Goal: Task Accomplishment & Management: Use online tool/utility

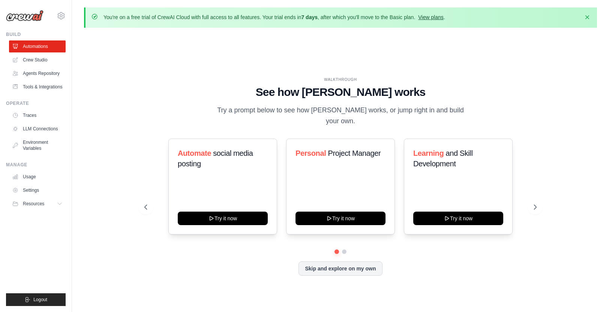
click at [434, 17] on link "View plans" at bounding box center [430, 17] width 25 height 6
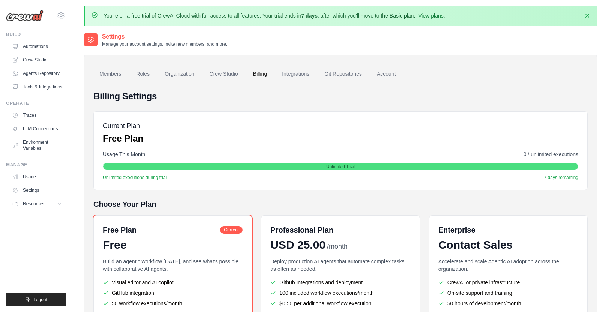
scroll to position [0, 0]
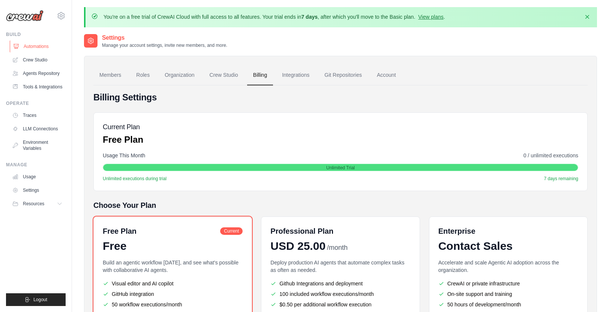
click at [31, 46] on link "Automations" at bounding box center [38, 46] width 57 height 12
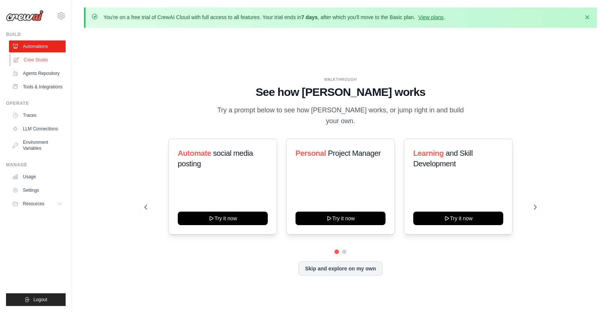
click at [28, 60] on link "Crew Studio" at bounding box center [38, 60] width 57 height 12
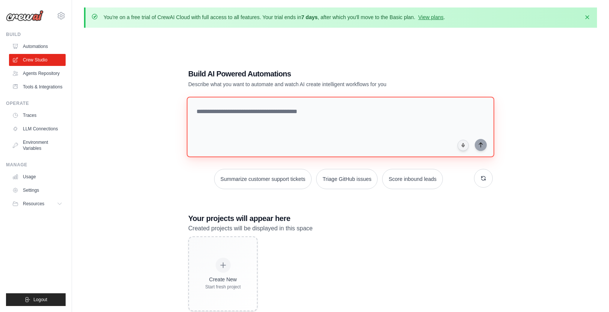
click at [307, 113] on textarea at bounding box center [340, 127] width 307 height 61
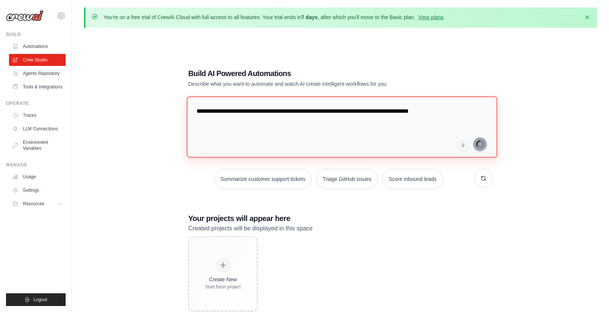
type textarea "**********"
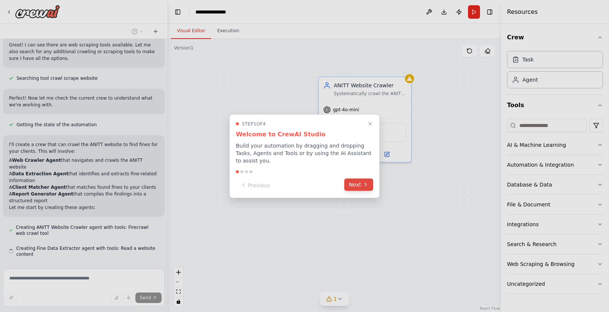
scroll to position [126, 0]
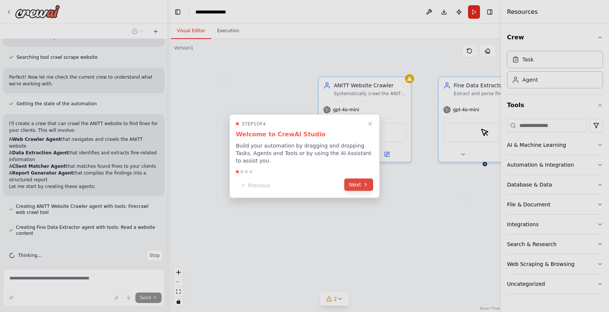
click at [365, 185] on icon at bounding box center [365, 184] width 1 height 3
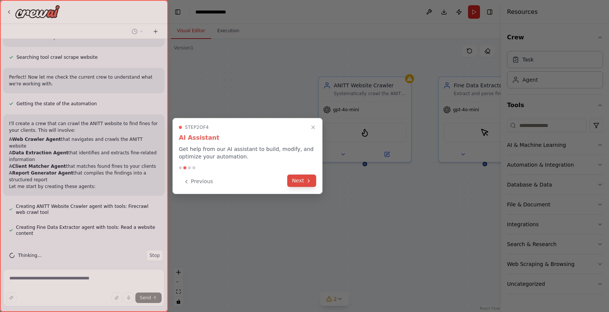
click at [302, 181] on button "Next" at bounding box center [301, 181] width 29 height 12
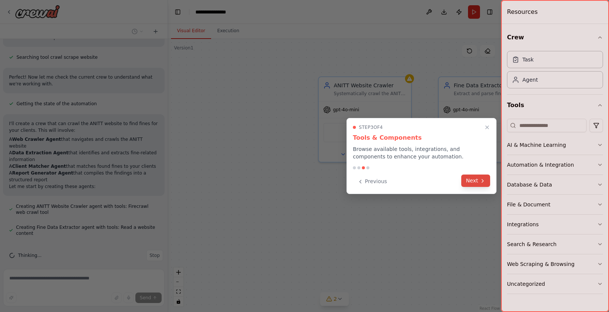
click at [479, 180] on icon at bounding box center [482, 181] width 6 height 6
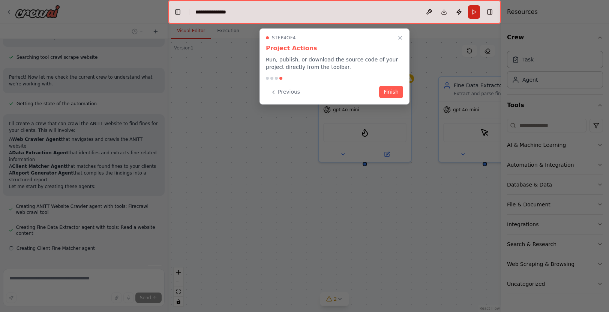
scroll to position [141, 0]
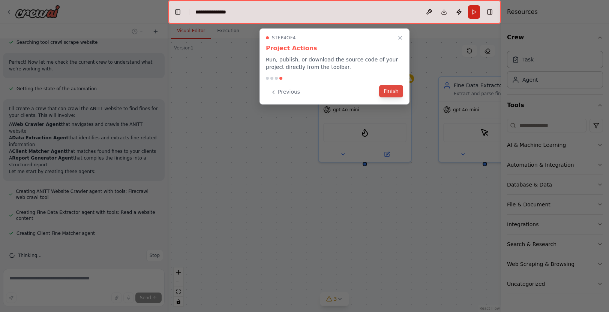
click at [394, 93] on button "Finish" at bounding box center [391, 91] width 24 height 12
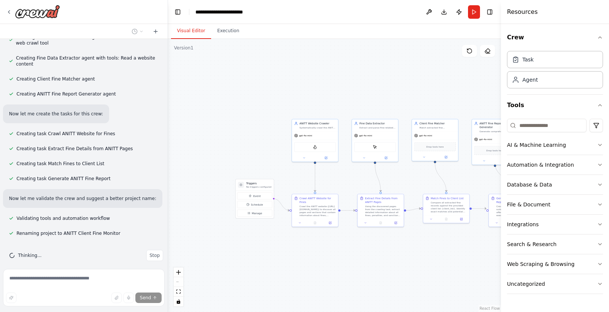
scroll to position [313, 0]
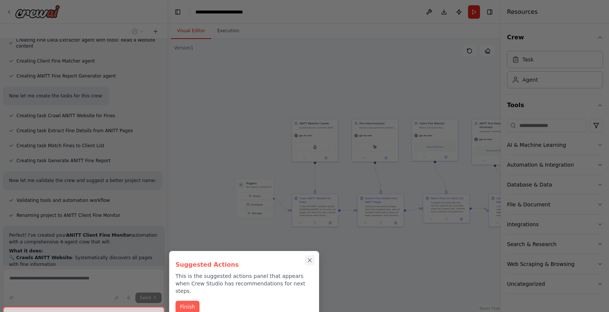
click at [311, 261] on icon "Close walkthrough" at bounding box center [309, 260] width 7 height 7
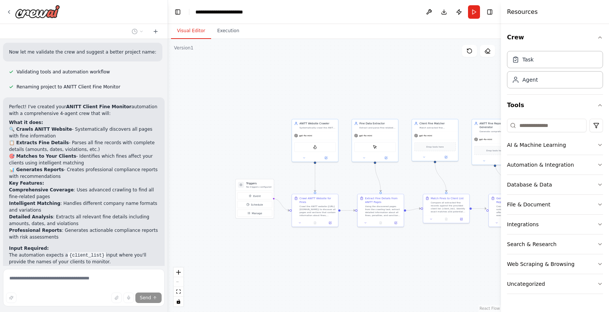
scroll to position [558, 0]
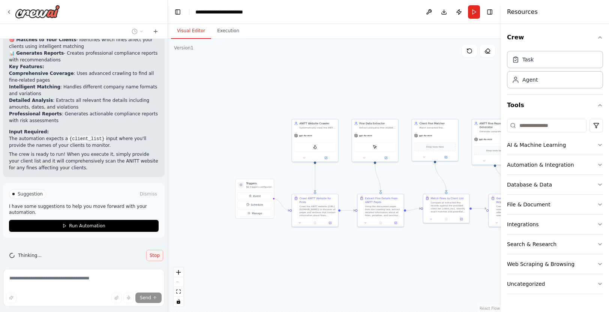
click at [156, 253] on span "Stop" at bounding box center [155, 256] width 10 height 6
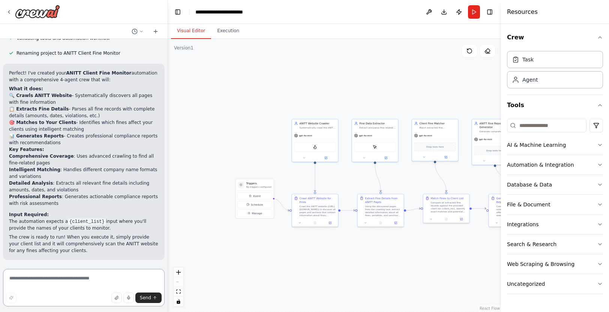
scroll to position [468, 0]
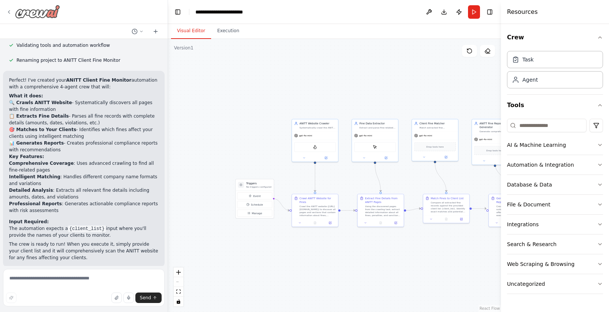
click at [8, 14] on icon at bounding box center [9, 12] width 6 height 6
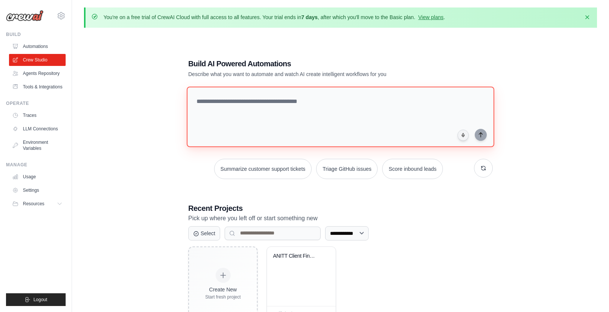
click at [259, 103] on textarea at bounding box center [340, 117] width 307 height 61
paste textarea "**********"
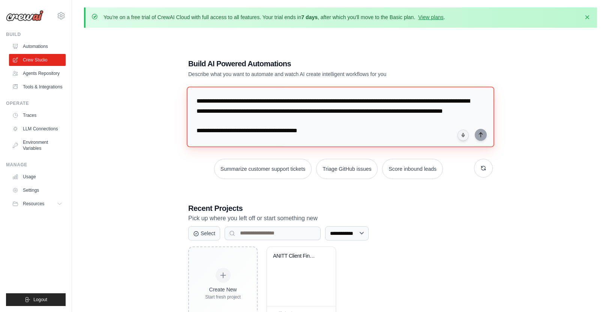
scroll to position [1839, 0]
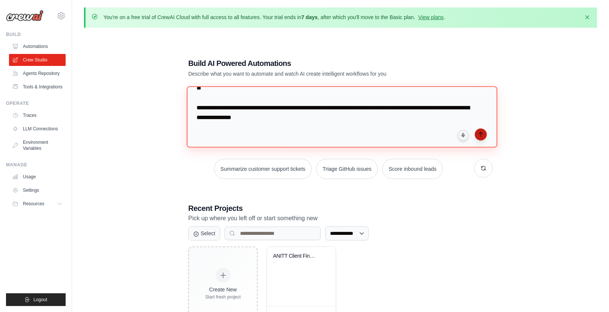
type textarea "**********"
click at [480, 133] on icon "submit" at bounding box center [480, 134] width 3 height 4
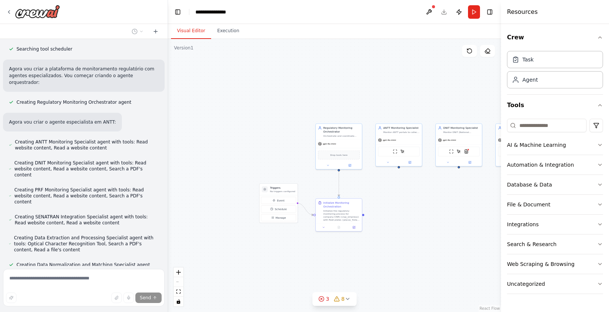
scroll to position [1171, 0]
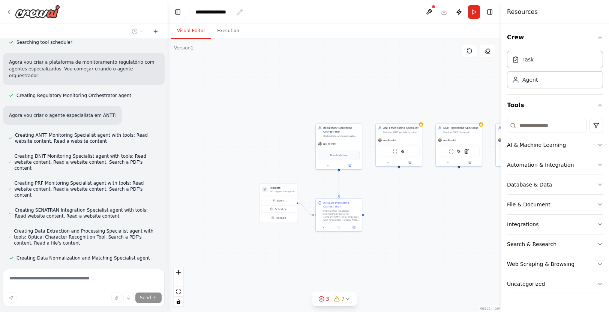
click at [233, 10] on div "**********" at bounding box center [214, 11] width 39 height 7
drag, startPoint x: 233, startPoint y: 10, endPoint x: 190, endPoint y: 10, distance: 43.1
click at [190, 10] on header "**********" at bounding box center [334, 12] width 333 height 24
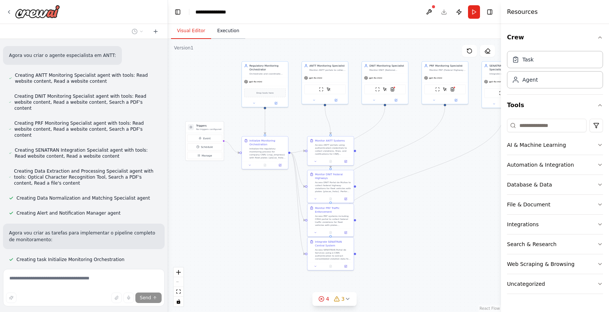
scroll to position [1246, 0]
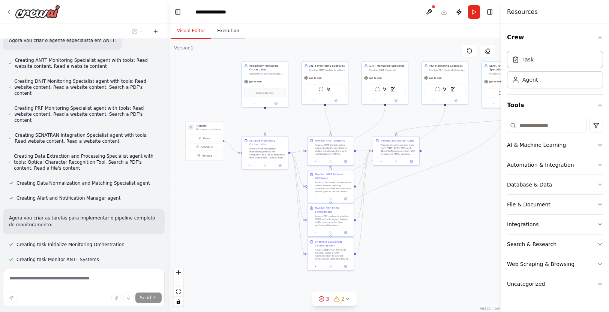
drag, startPoint x: 290, startPoint y: 91, endPoint x: 217, endPoint y: 29, distance: 96.5
click at [217, 29] on div "Visual Editor Execution Version 1 Show Tools Hide Agents .deletable-edge-delete…" at bounding box center [334, 168] width 333 height 288
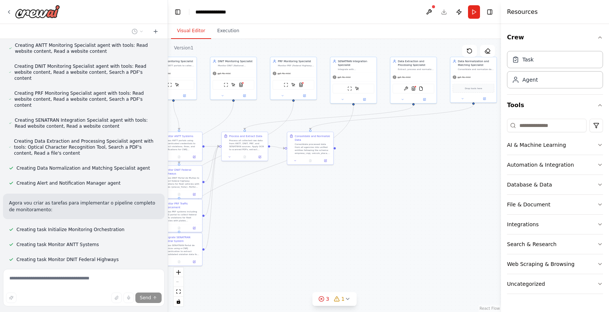
drag, startPoint x: 467, startPoint y: 213, endPoint x: 316, endPoint y: 208, distance: 151.5
click at [316, 208] on div ".deletable-edge-delete-btn { width: 20px; height: 20px; border: 0px solid #ffff…" at bounding box center [334, 175] width 333 height 273
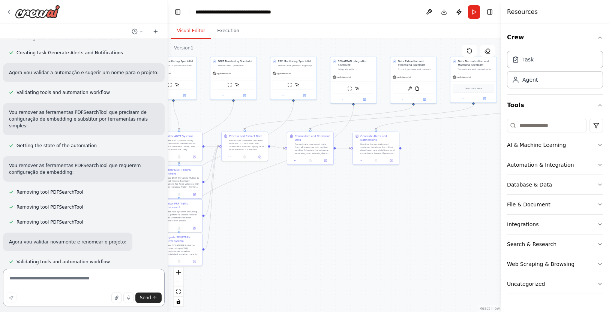
scroll to position [1556, 0]
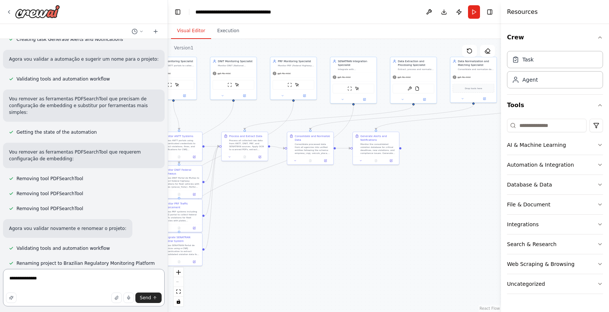
type textarea "**********"
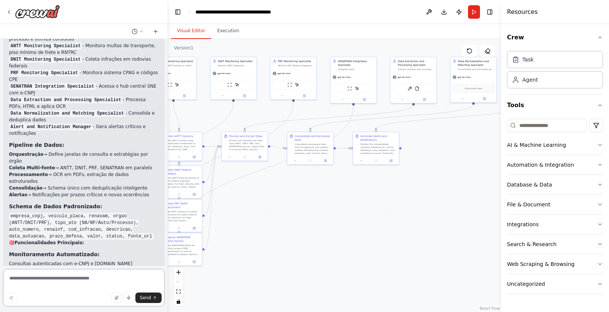
scroll to position [1977, 0]
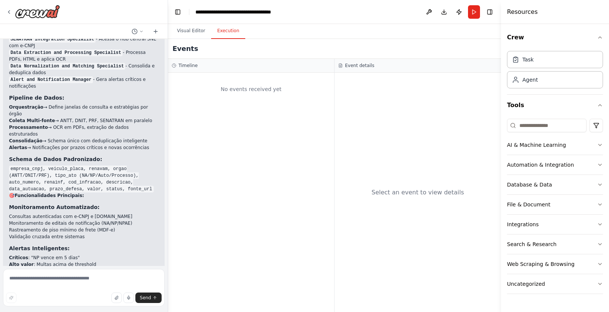
click at [231, 31] on button "Execution" at bounding box center [228, 31] width 34 height 16
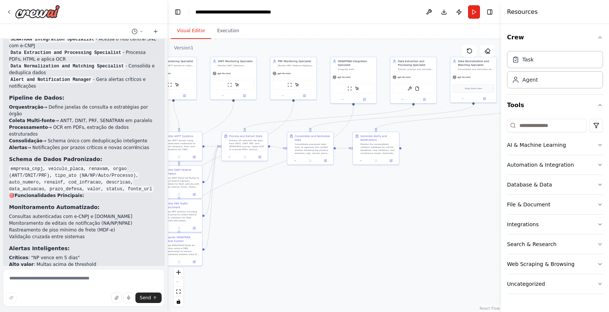
click at [189, 33] on button "Visual Editor" at bounding box center [191, 31] width 40 height 16
click at [102, 278] on textarea at bounding box center [84, 287] width 162 height 37
type textarea "***"
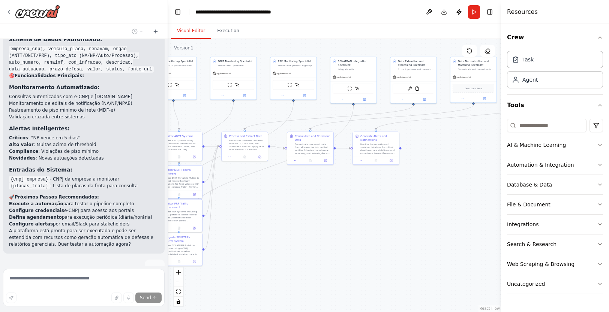
scroll to position [2104, 0]
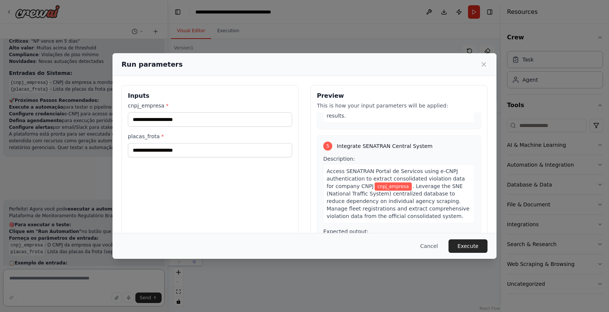
scroll to position [676, 0]
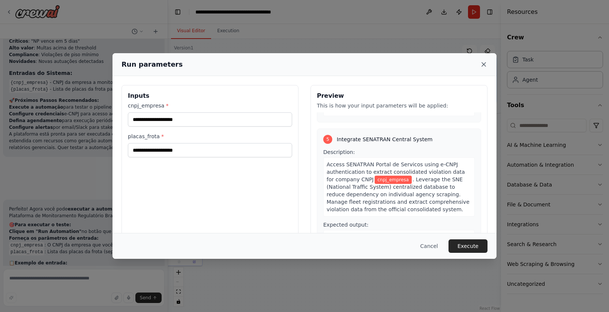
click at [482, 65] on icon at bounding box center [484, 65] width 4 height 4
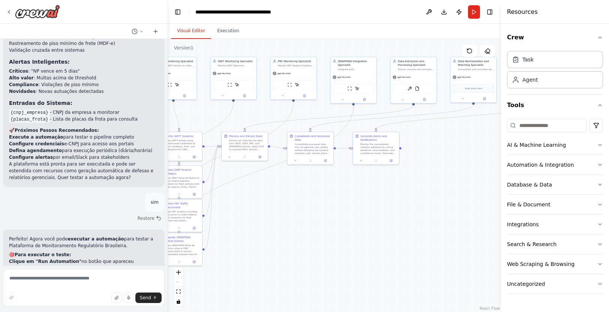
scroll to position [2193, 0]
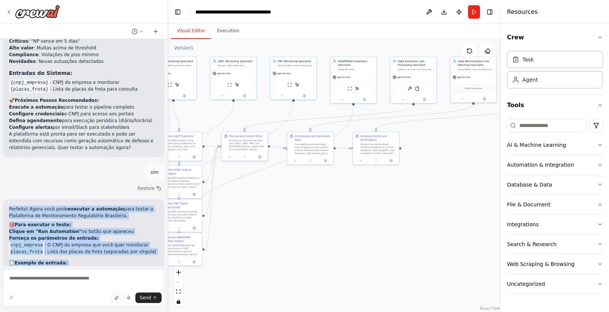
drag, startPoint x: 9, startPoint y: 94, endPoint x: 118, endPoint y: 253, distance: 192.5
click at [118, 253] on div "Perfeito! Agora você pode executar a automação para testar a Plataforma de Moni…" at bounding box center [84, 287] width 150 height 162
copy div "Loremips! Dolor sita cons adipisci e seddoeius temp incidi u Laboreetdo ma Aliq…"
click at [353, 212] on div ".deletable-edge-delete-btn { width: 20px; height: 20px; border: 0px solid #ffff…" at bounding box center [334, 175] width 333 height 273
click at [361, 208] on div ".deletable-edge-delete-btn { width: 20px; height: 20px; border: 0px solid #ffff…" at bounding box center [334, 175] width 333 height 273
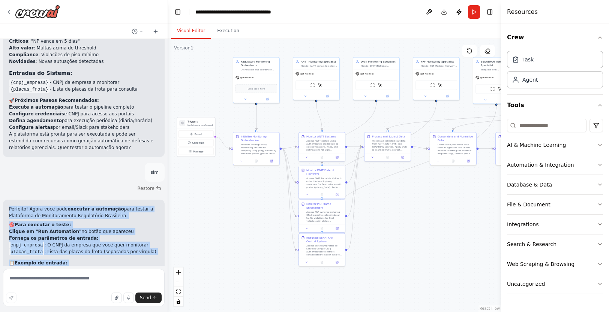
drag, startPoint x: 332, startPoint y: 214, endPoint x: 476, endPoint y: 213, distance: 143.5
click at [476, 213] on div ".deletable-edge-delete-btn { width: 20px; height: 20px; border: 0px solid #ffff…" at bounding box center [334, 175] width 333 height 273
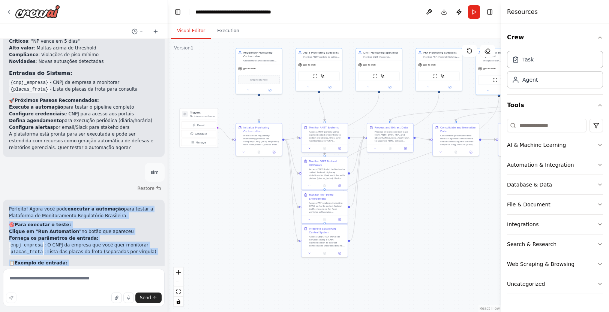
drag, startPoint x: 413, startPoint y: 114, endPoint x: 416, endPoint y: 105, distance: 9.4
click at [416, 105] on div ".deletable-edge-delete-btn { width: 20px; height: 20px; border: 0px solid #ffff…" at bounding box center [334, 175] width 333 height 273
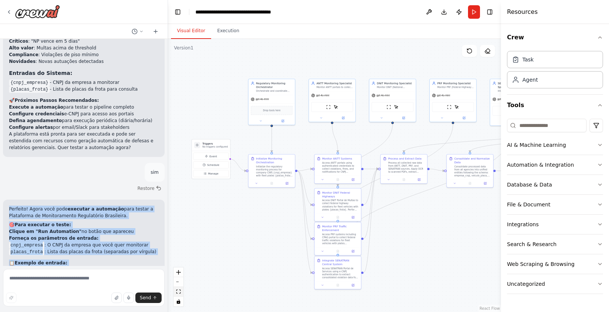
click at [181, 292] on button "fit view" at bounding box center [179, 292] width 10 height 10
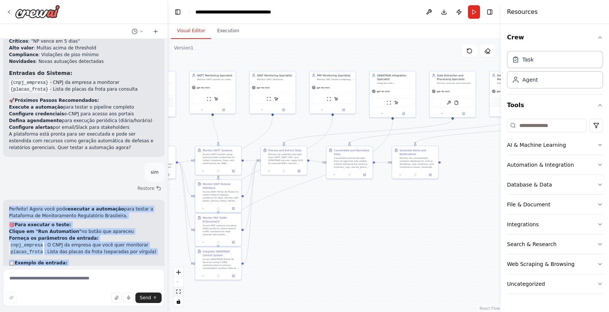
click at [181, 292] on button "fit view" at bounding box center [179, 292] width 10 height 10
click at [180, 302] on icon "toggle interactivity" at bounding box center [178, 301] width 4 height 4
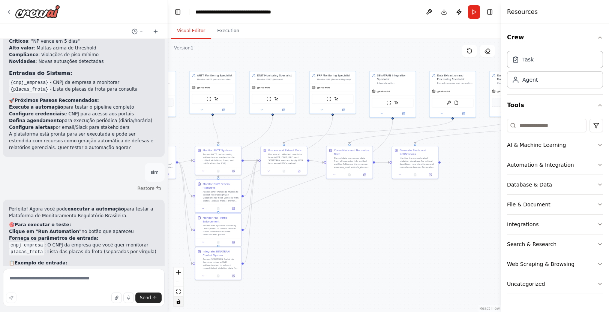
click at [180, 282] on div "React Flow controls" at bounding box center [179, 287] width 10 height 39
click at [312, 263] on div ".deletable-edge-delete-btn { width: 20px; height: 20px; border: 0px solid #ffff…" at bounding box center [334, 175] width 333 height 273
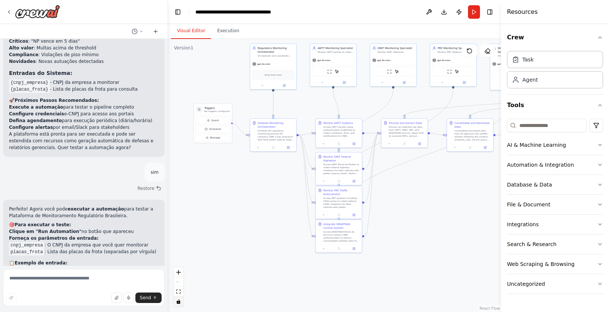
drag, startPoint x: 323, startPoint y: 219, endPoint x: 444, endPoint y: 192, distance: 123.7
click at [444, 192] on div ".deletable-edge-delete-btn { width: 20px; height: 20px; border: 0px solid #ffff…" at bounding box center [334, 175] width 333 height 273
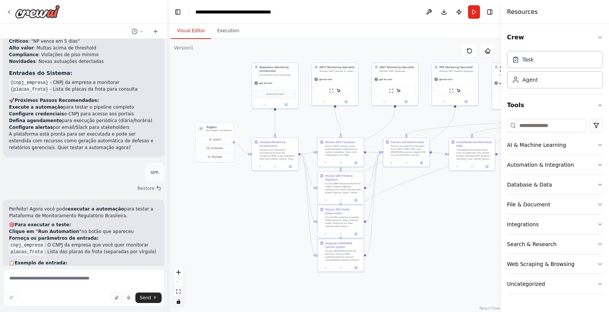
drag, startPoint x: 377, startPoint y: 101, endPoint x: 379, endPoint y: 120, distance: 19.2
click at [379, 120] on div ".deletable-edge-delete-btn { width: 20px; height: 20px; border: 0px solid #ffff…" at bounding box center [334, 175] width 333 height 273
click at [157, 297] on button "Send" at bounding box center [148, 298] width 26 height 10
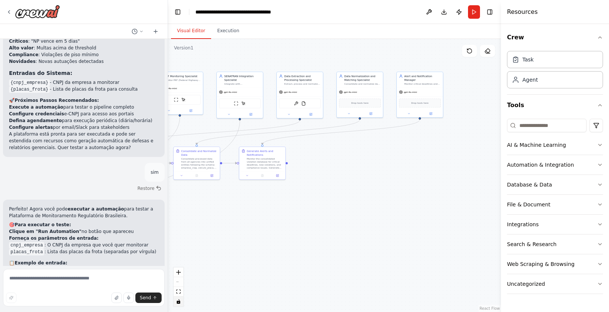
drag, startPoint x: 468, startPoint y: 195, endPoint x: 282, endPoint y: 196, distance: 185.9
click at [275, 196] on div ".deletable-edge-delete-btn { width: 20px; height: 20px; border: 0px solid #ffff…" at bounding box center [334, 175] width 333 height 273
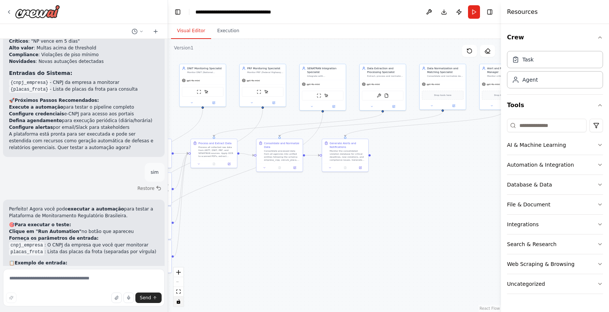
click at [282, 196] on div ".deletable-edge-delete-btn { width: 20px; height: 20px; border: 0px solid #ffff…" at bounding box center [334, 175] width 333 height 273
drag, startPoint x: 235, startPoint y: 175, endPoint x: 392, endPoint y: 187, distance: 157.5
click at [392, 187] on div ".deletable-edge-delete-btn { width: 20px; height: 20px; border: 0px solid #ffff…" at bounding box center [334, 175] width 333 height 273
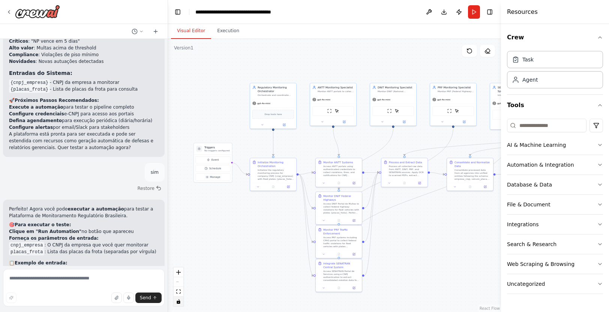
drag, startPoint x: 300, startPoint y: 199, endPoint x: 491, endPoint y: 218, distance: 191.3
click at [491, 218] on div ".deletable-edge-delete-btn { width: 20px; height: 20px; border: 0px solid #ffff…" at bounding box center [334, 175] width 333 height 273
click at [181, 290] on button "fit view" at bounding box center [179, 292] width 10 height 10
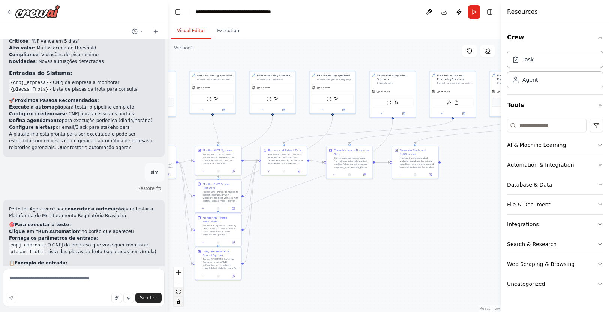
click at [181, 290] on button "fit view" at bounding box center [179, 292] width 10 height 10
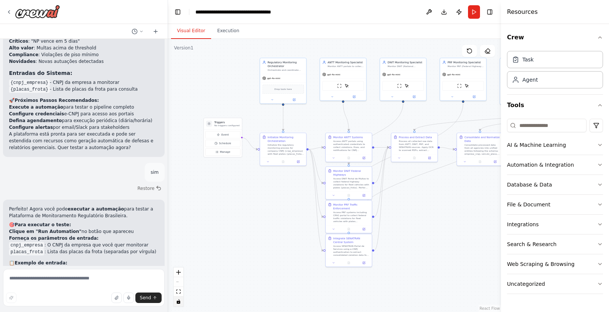
drag, startPoint x: 374, startPoint y: 220, endPoint x: 505, endPoint y: 207, distance: 131.1
click at [505, 207] on div "montar isso como uma plataforma de agentes autônomos que vasculha ANTT, DNIT, P…" at bounding box center [304, 156] width 609 height 312
click at [178, 12] on button "Toggle Left Sidebar" at bounding box center [177, 12] width 10 height 10
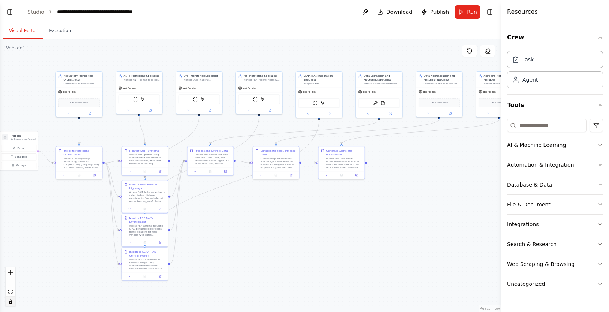
drag, startPoint x: 444, startPoint y: 140, endPoint x: 408, endPoint y: 153, distance: 38.4
click at [408, 153] on div ".deletable-edge-delete-btn { width: 20px; height: 20px; border: 0px solid #ffff…" at bounding box center [250, 175] width 501 height 273
click at [490, 13] on button "Toggle Right Sidebar" at bounding box center [489, 12] width 10 height 10
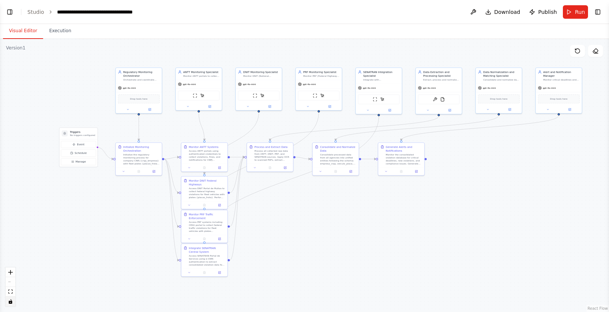
drag, startPoint x: 450, startPoint y: 159, endPoint x: 510, endPoint y: 156, distance: 59.7
click at [510, 156] on div ".deletable-edge-delete-btn { width: 20px; height: 20px; border: 0px solid #ffff…" at bounding box center [304, 175] width 609 height 273
click at [599, 13] on button "Toggle Right Sidebar" at bounding box center [597, 12] width 10 height 10
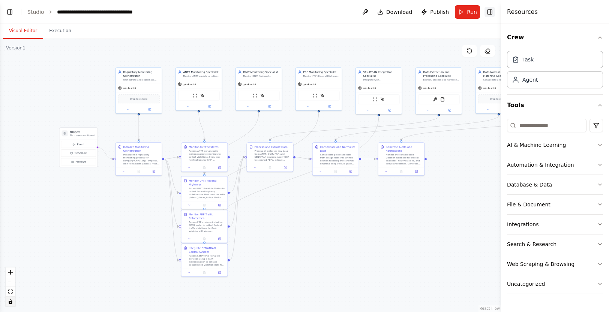
click at [599, 13] on div "Resources" at bounding box center [555, 12] width 108 height 24
click at [9, 16] on button "Toggle Left Sidebar" at bounding box center [9, 12] width 10 height 10
